Goal: Information Seeking & Learning: Understand process/instructions

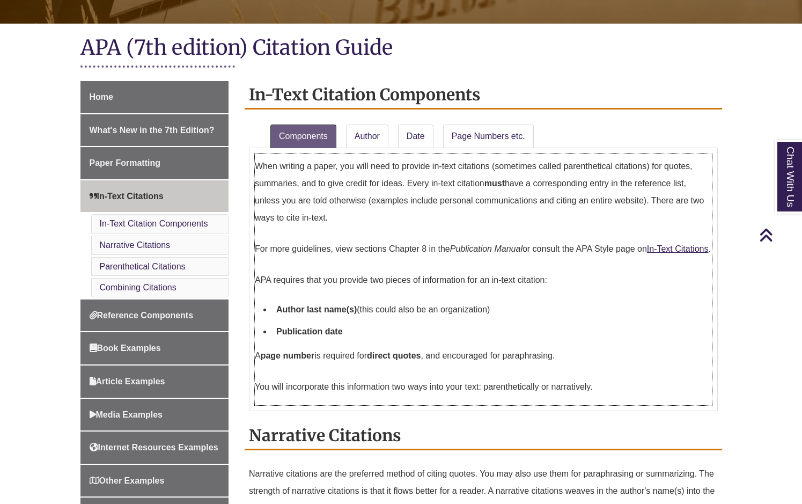
scroll to position [215, 0]
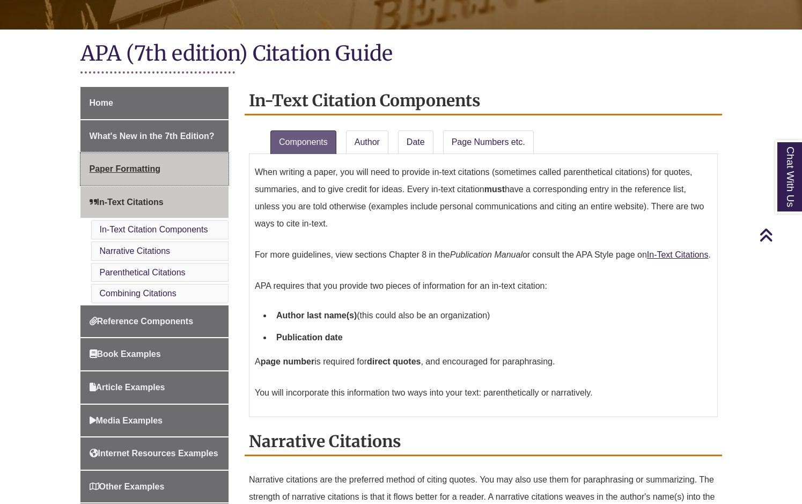
click at [114, 164] on span "Paper Formatting" at bounding box center [125, 168] width 71 height 9
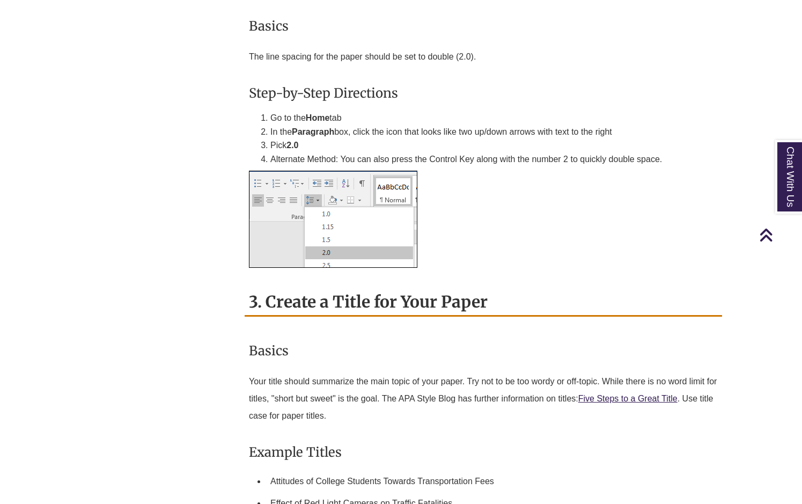
scroll to position [1234, 0]
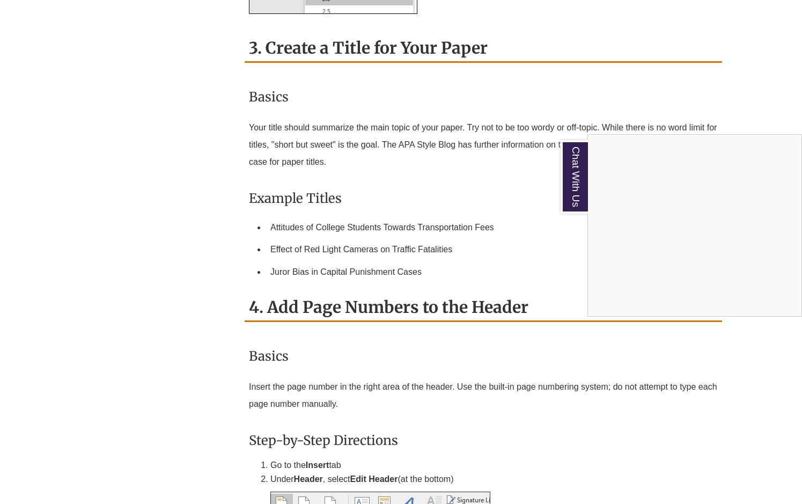
click at [553, 342] on div "Chat With Us" at bounding box center [401, 252] width 802 height 504
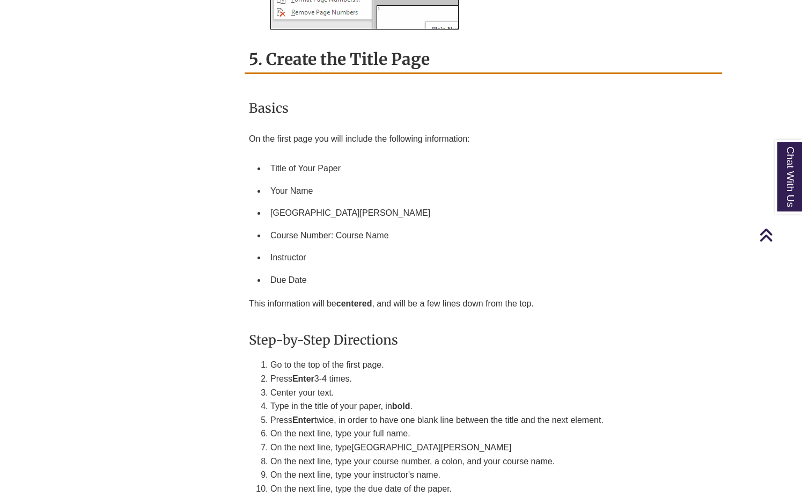
scroll to position [2038, 0]
click at [702, 262] on li "Instructor" at bounding box center [492, 256] width 452 height 23
click at [697, 291] on p "This information will be centered , and will be a few lines down from the top." at bounding box center [483, 303] width 469 height 26
click at [720, 289] on div "Basics On the first page you will include the following information: Title of Y…" at bounding box center [483, 442] width 477 height 717
drag, startPoint x: 778, startPoint y: 391, endPoint x: 769, endPoint y: 385, distance: 10.4
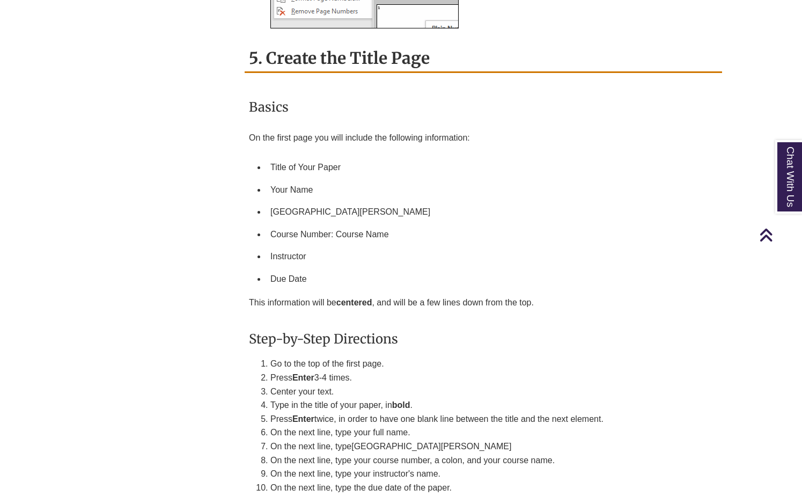
click at [689, 408] on li "Type in the title of your paper, in bold ." at bounding box center [493, 405] width 447 height 14
drag, startPoint x: 691, startPoint y: 194, endPoint x: 636, endPoint y: 139, distance: 77.4
click at [691, 194] on li "Your Name" at bounding box center [492, 190] width 452 height 23
